Goal: Information Seeking & Learning: Learn about a topic

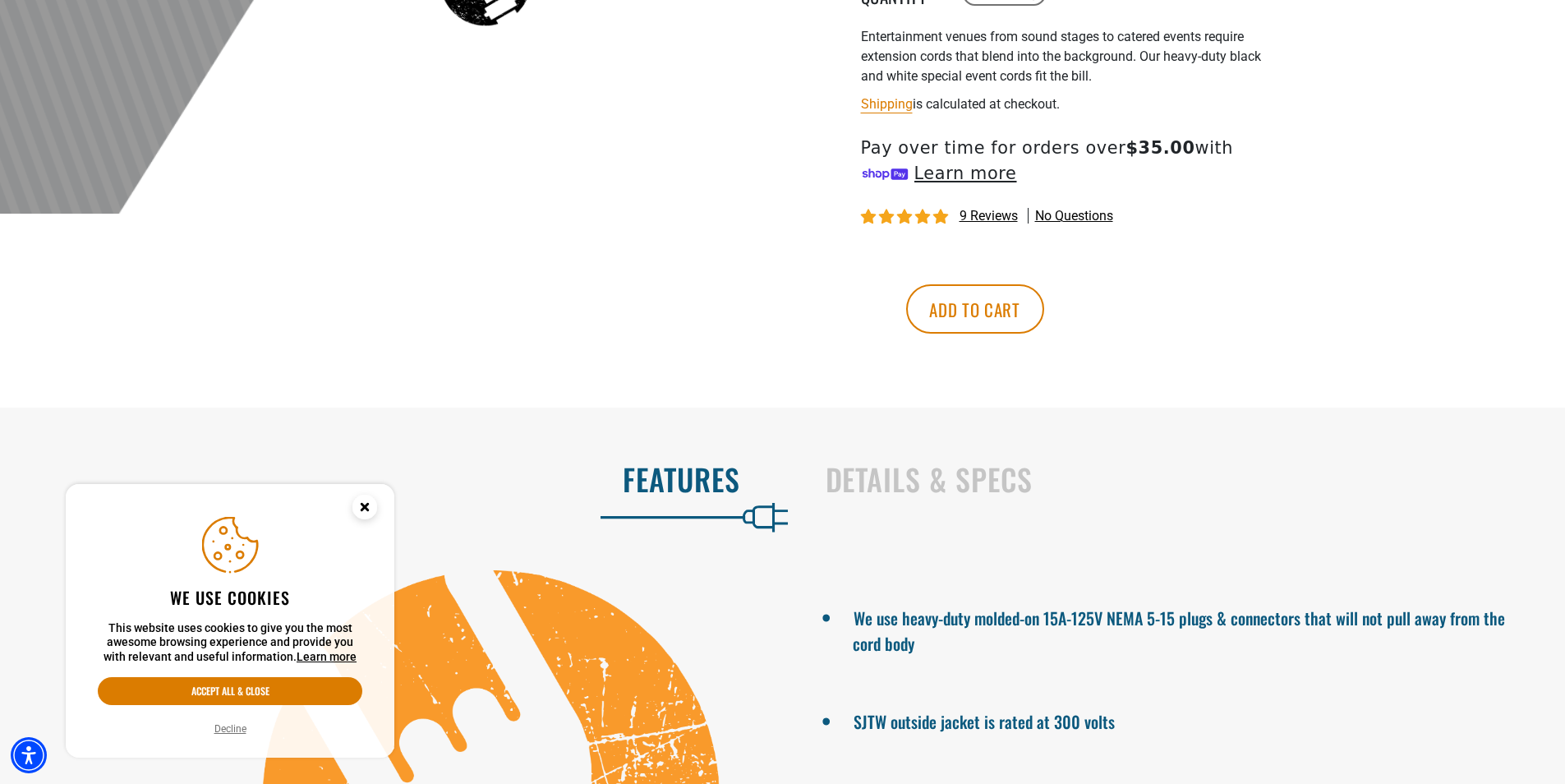
scroll to position [739, 0]
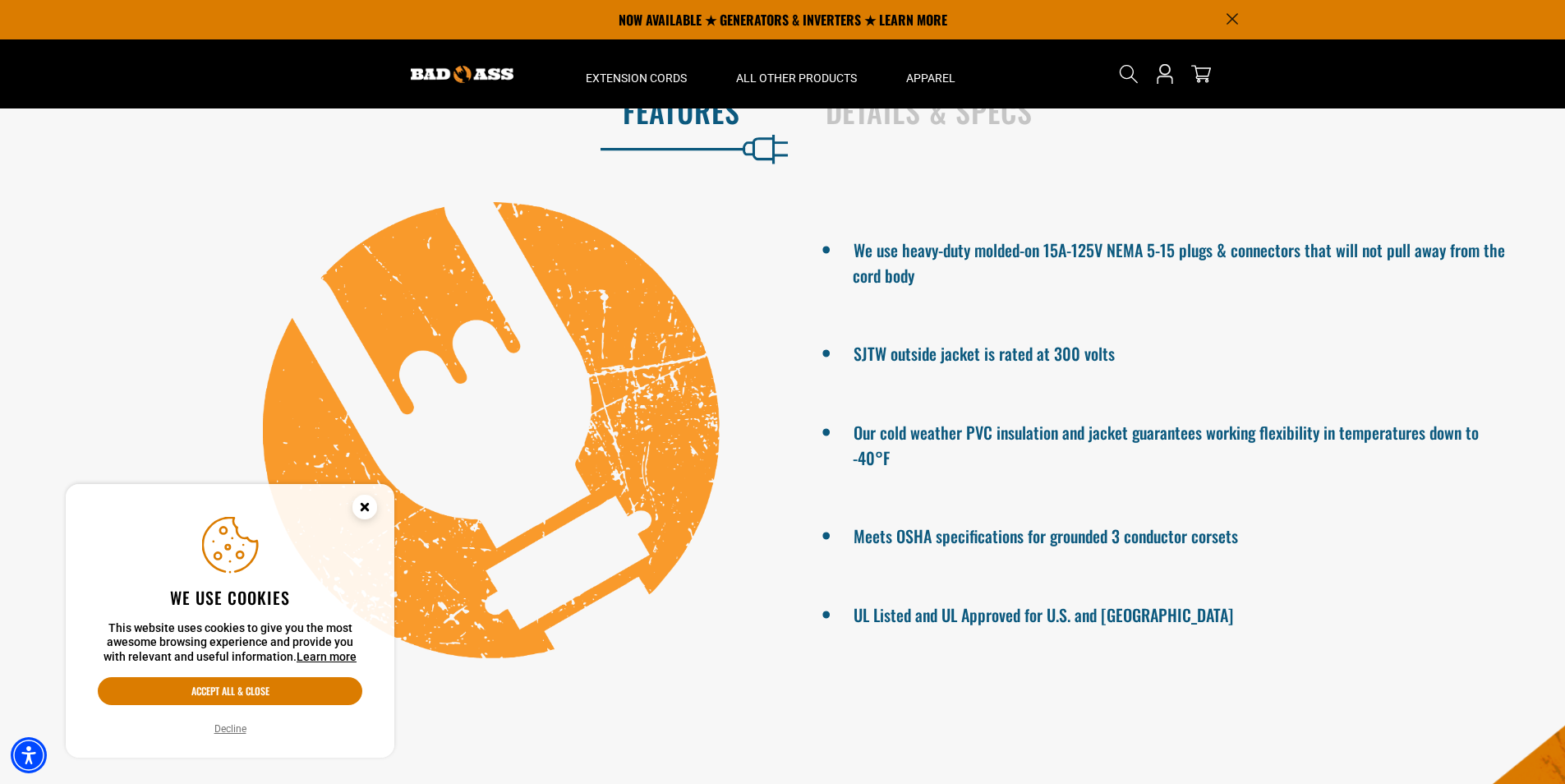
scroll to position [903, 0]
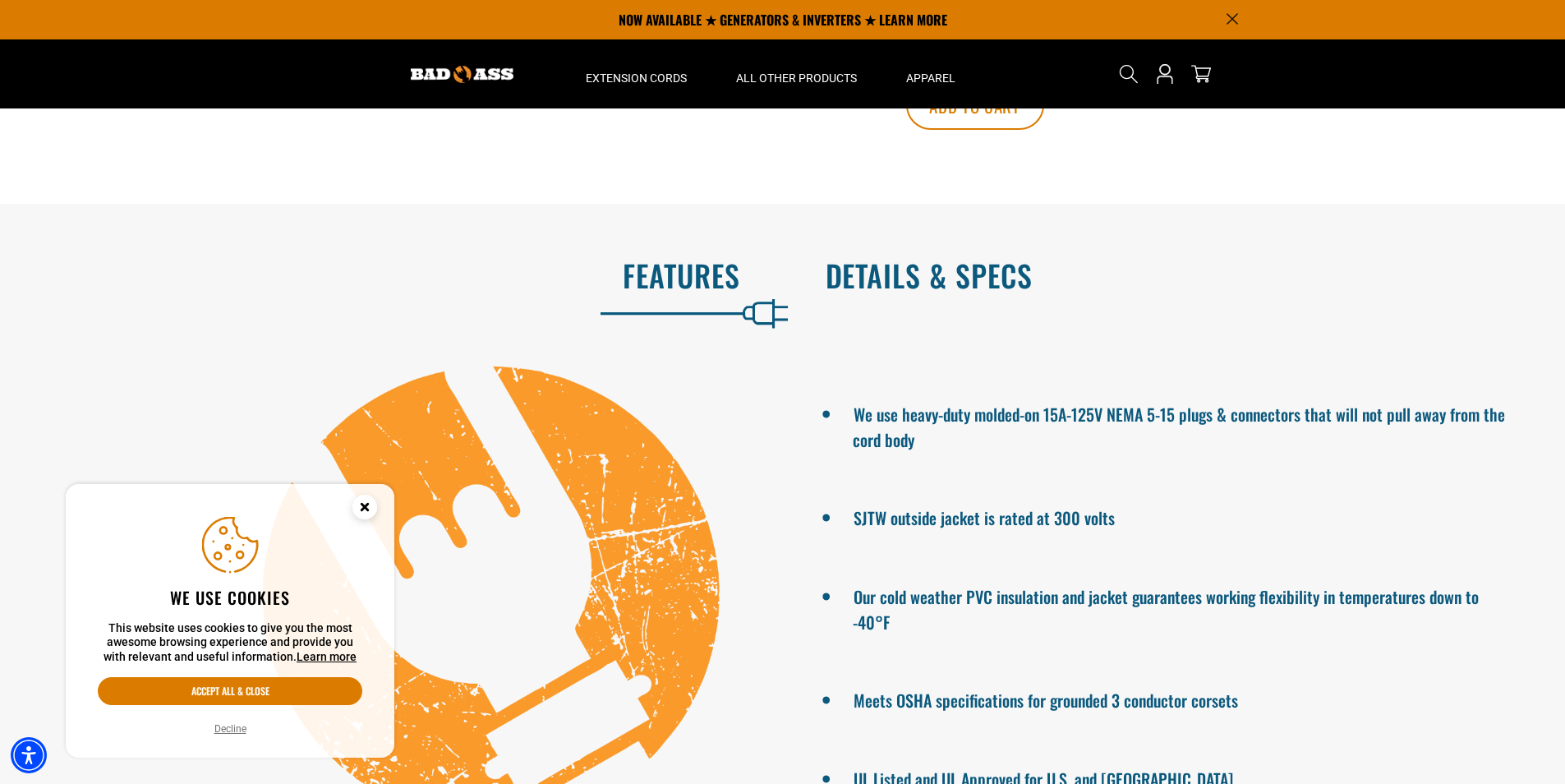
click at [978, 280] on h2 "Details & Specs" at bounding box center [1178, 275] width 706 height 34
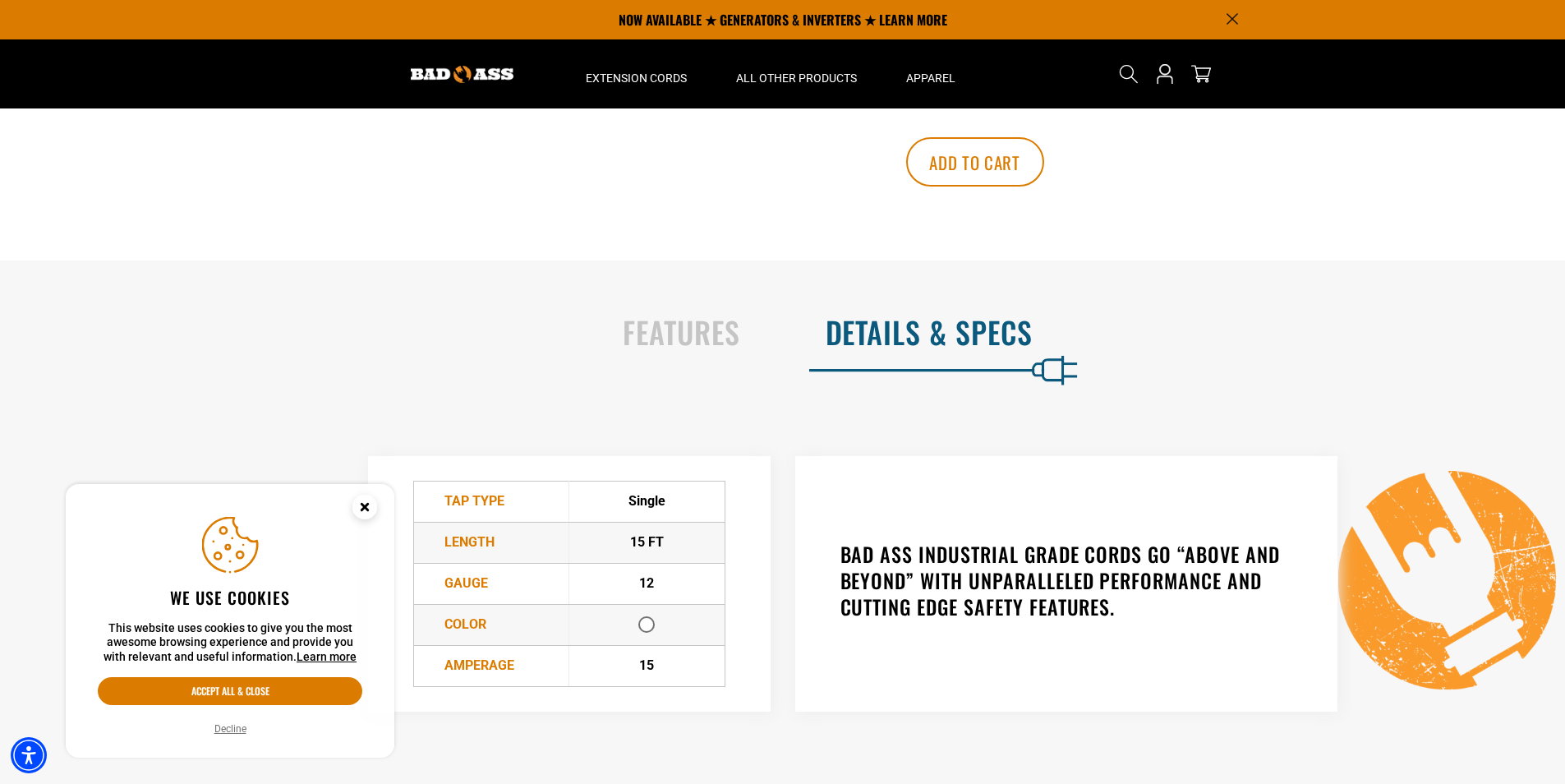
scroll to position [818, 0]
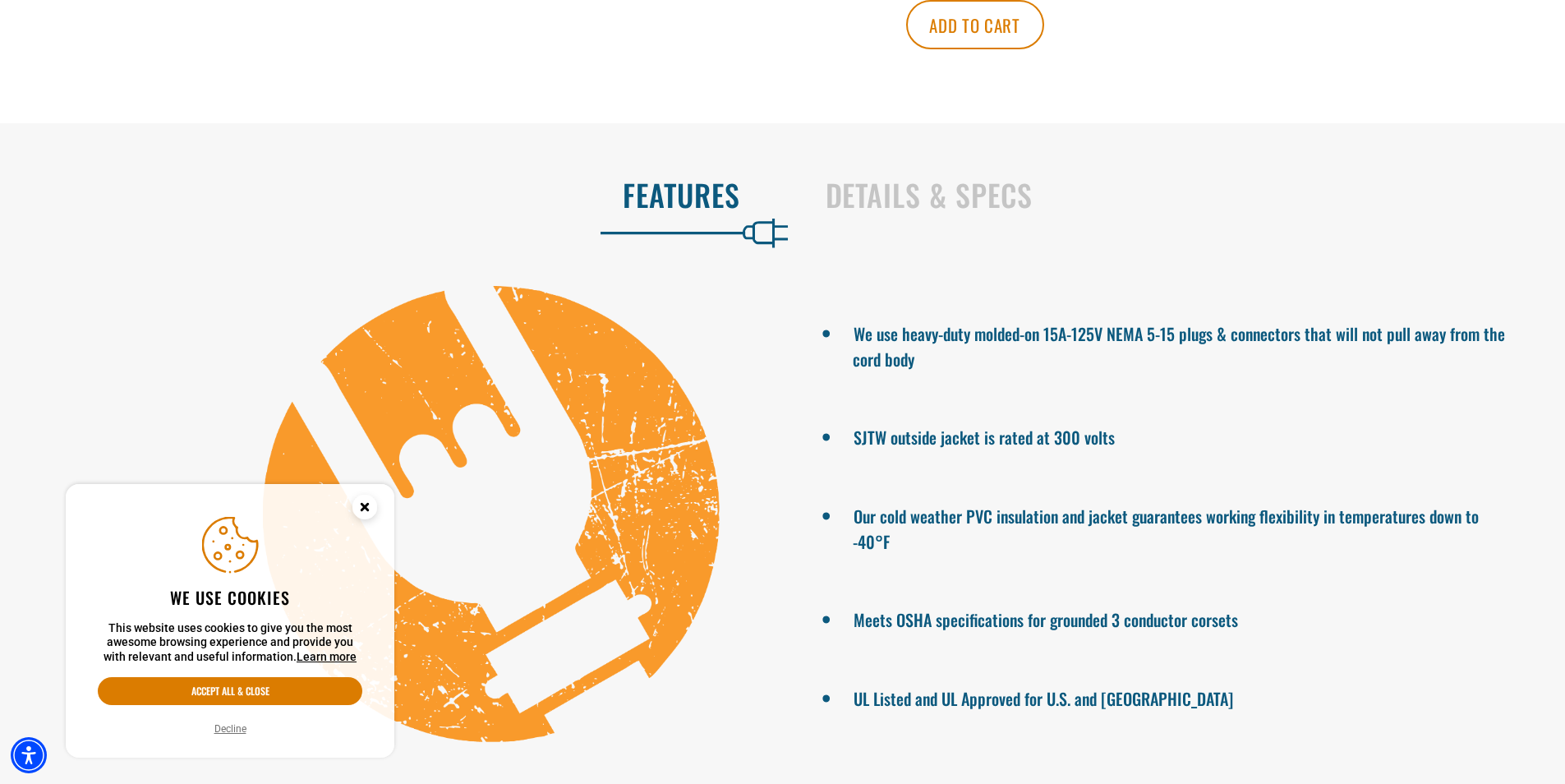
scroll to position [985, 0]
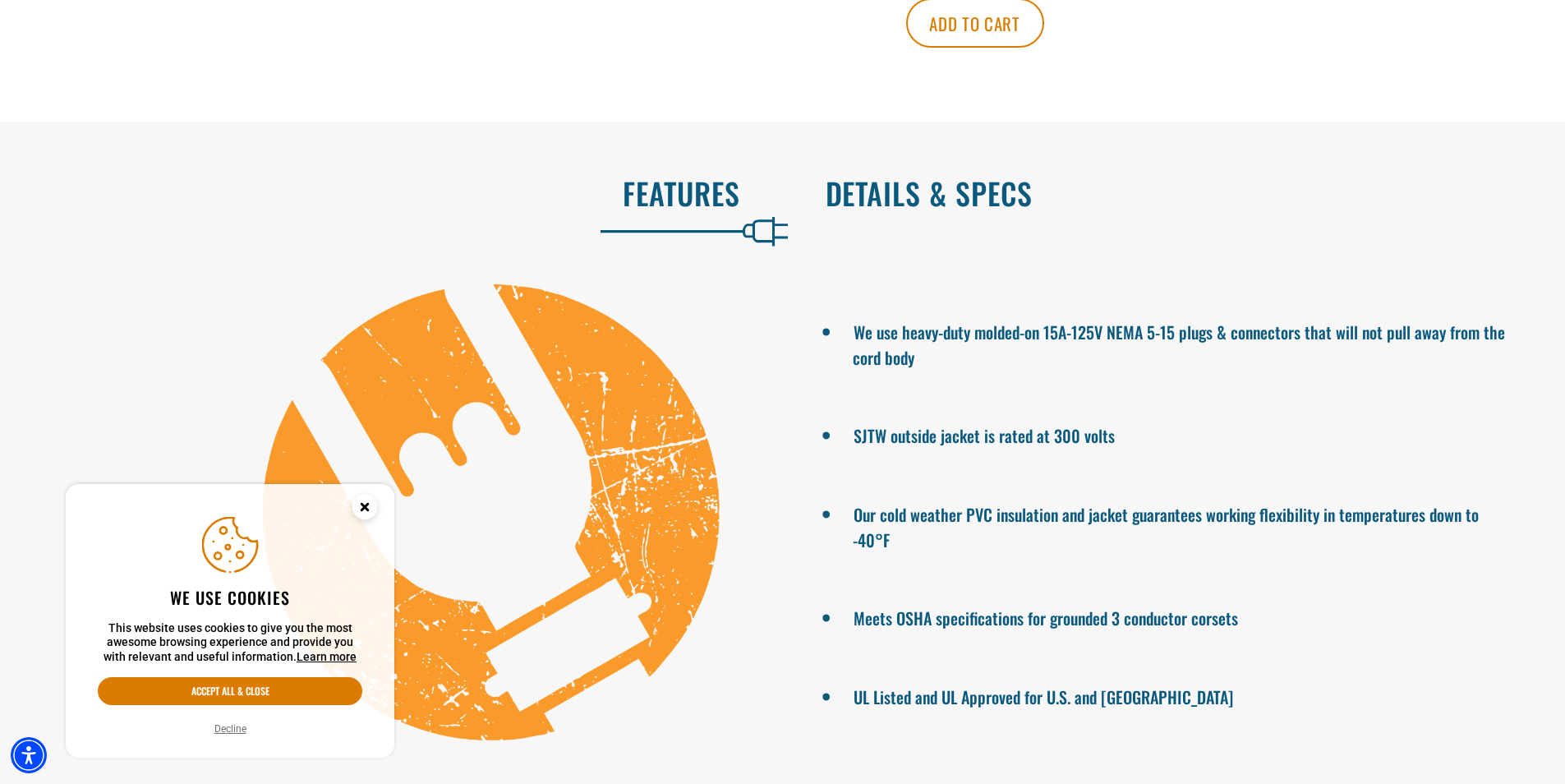
click at [954, 206] on h2 "Details & Specs" at bounding box center [1178, 193] width 706 height 34
